Goal: Navigation & Orientation: Find specific page/section

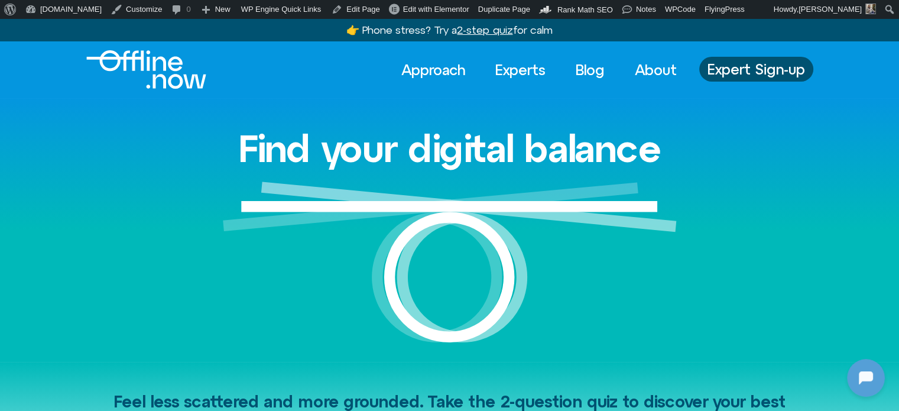
click at [145, 66] on img "Logo" at bounding box center [146, 69] width 120 height 38
click at [518, 70] on link "Experts" at bounding box center [521, 70] width 72 height 26
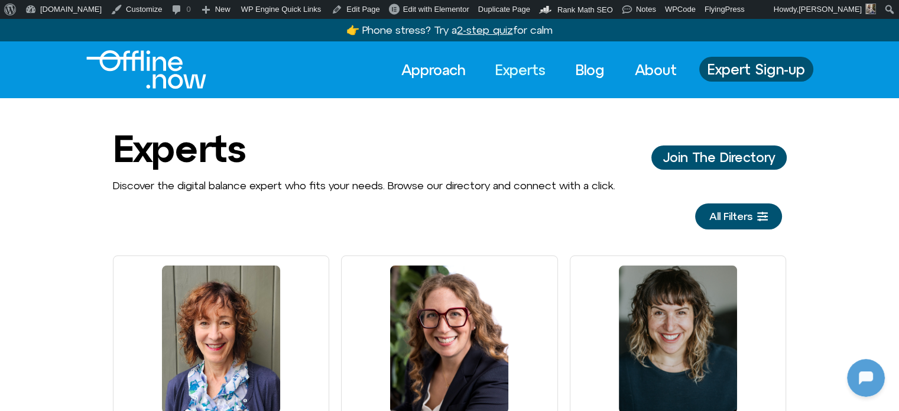
click at [180, 74] on img "Logo" at bounding box center [146, 69] width 120 height 38
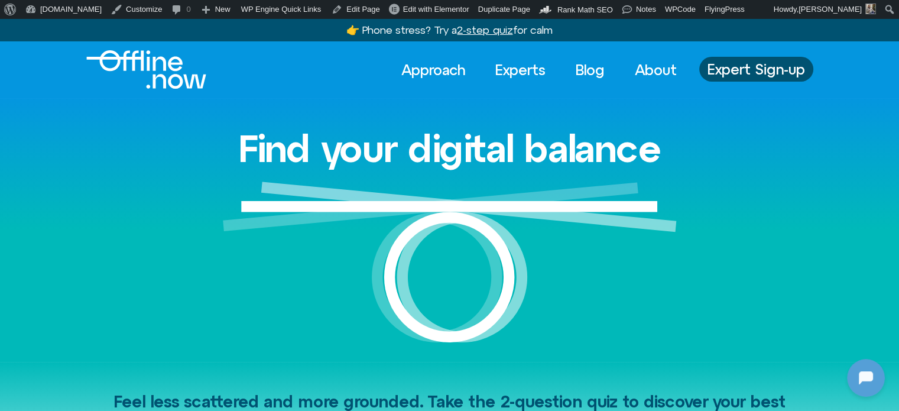
scroll to position [796, 0]
